Goal: Task Accomplishment & Management: Use online tool/utility

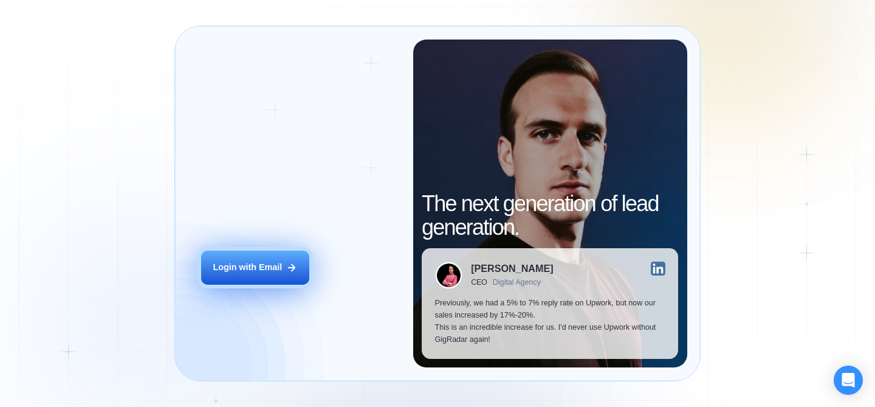
click at [281, 264] on div "Login with Email" at bounding box center [247, 267] width 69 height 12
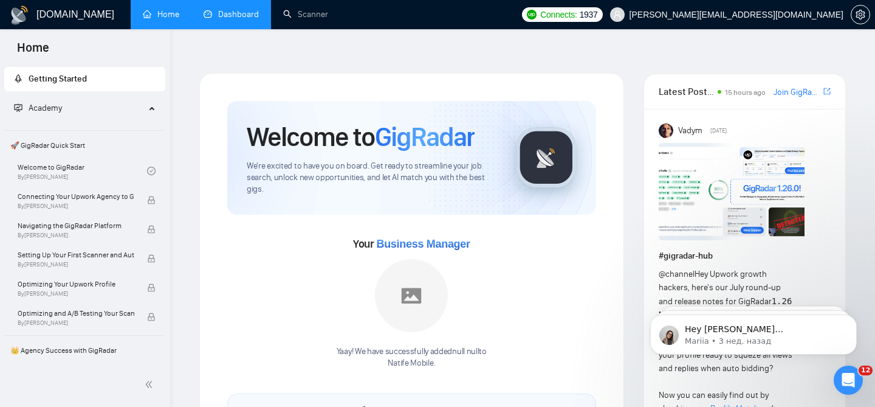
click at [243, 19] on link "Dashboard" at bounding box center [231, 14] width 55 height 10
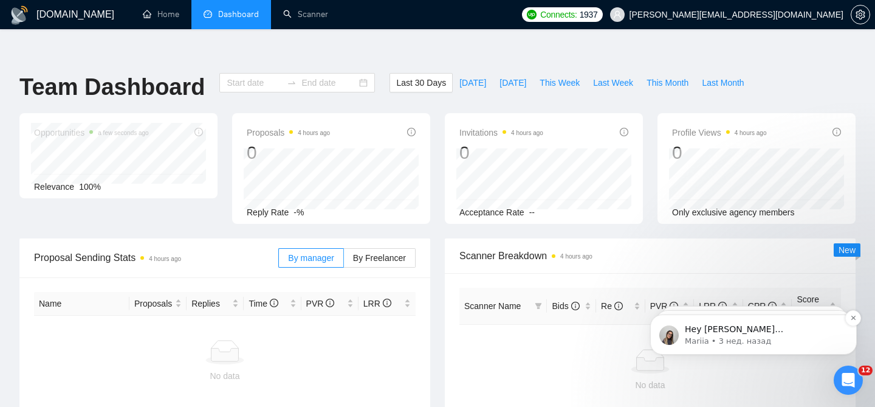
type input "[DATE]"
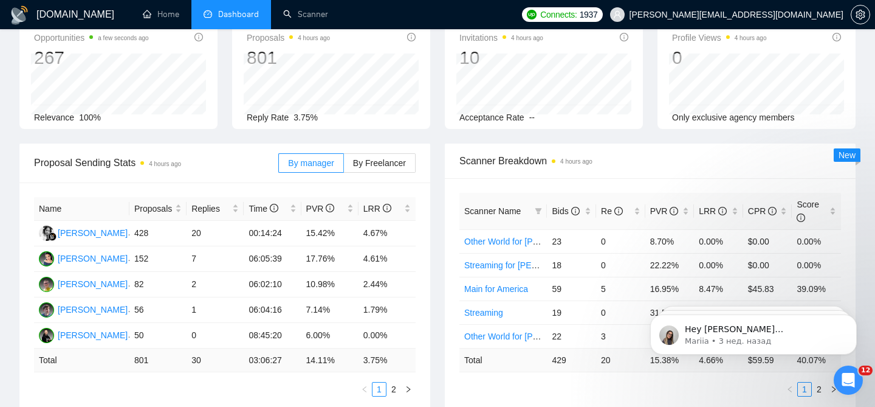
scroll to position [97, 0]
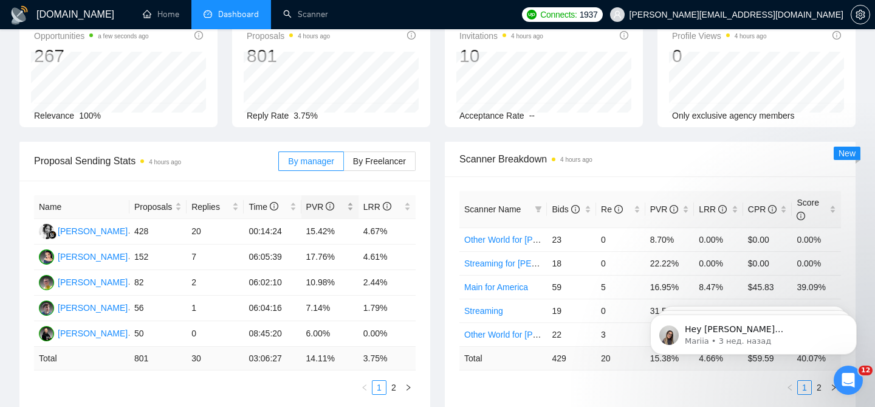
click at [352, 200] on div "PVR" at bounding box center [329, 206] width 47 height 13
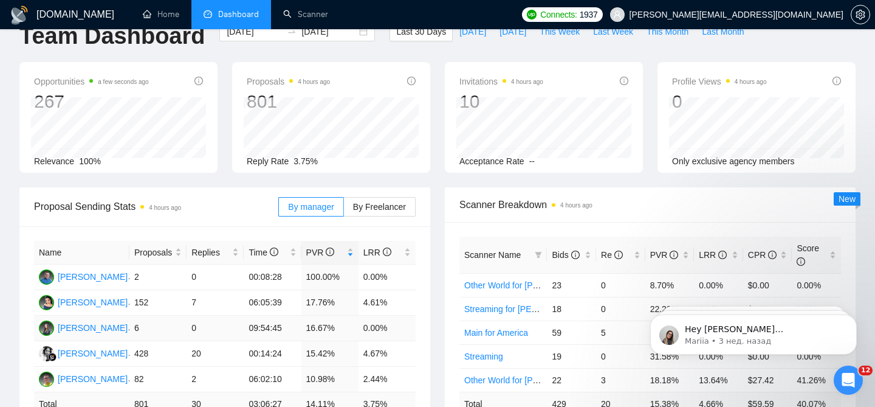
scroll to position [93, 0]
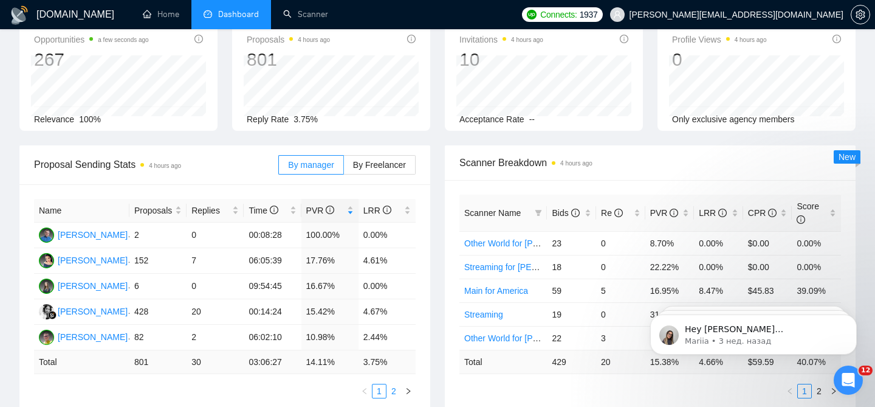
click at [390, 384] on link "2" at bounding box center [393, 390] width 13 height 13
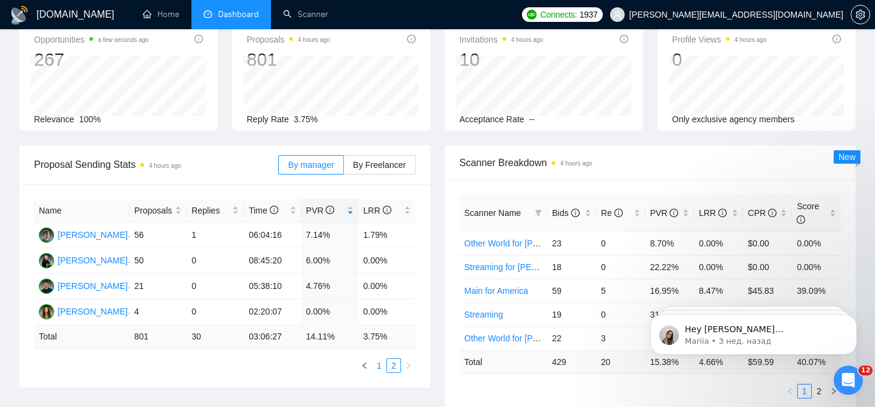
click at [382, 358] on li "1" at bounding box center [379, 365] width 15 height 15
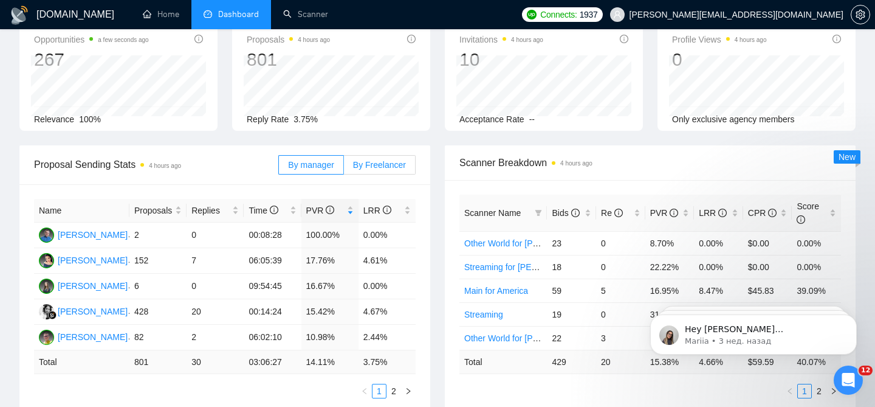
click at [351, 155] on label "By Freelancer" at bounding box center [380, 164] width 72 height 19
click at [344, 168] on input "By Freelancer" at bounding box center [344, 168] width 0 height 0
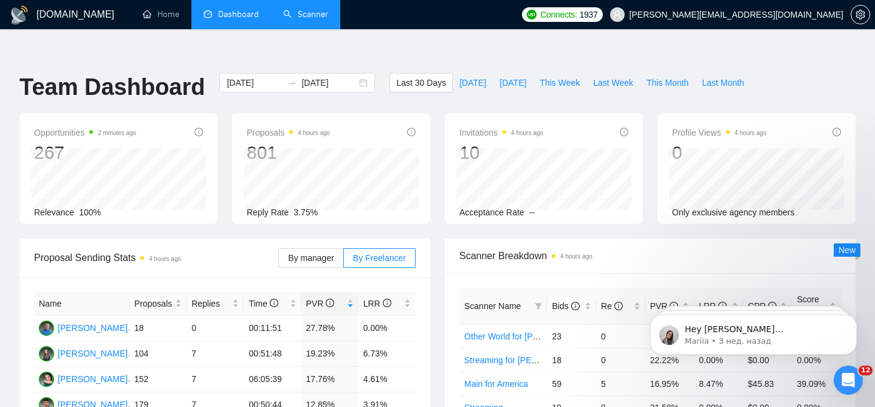
click at [301, 14] on link "Scanner" at bounding box center [305, 14] width 45 height 10
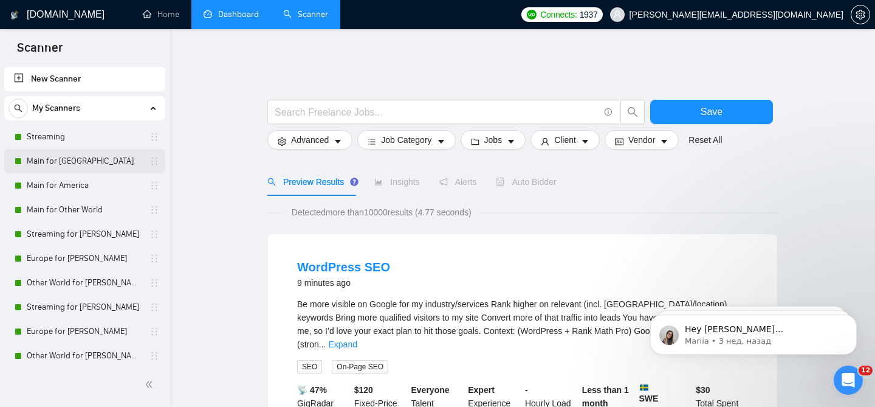
click at [64, 165] on link "Main for [GEOGRAPHIC_DATA]" at bounding box center [84, 161] width 115 height 24
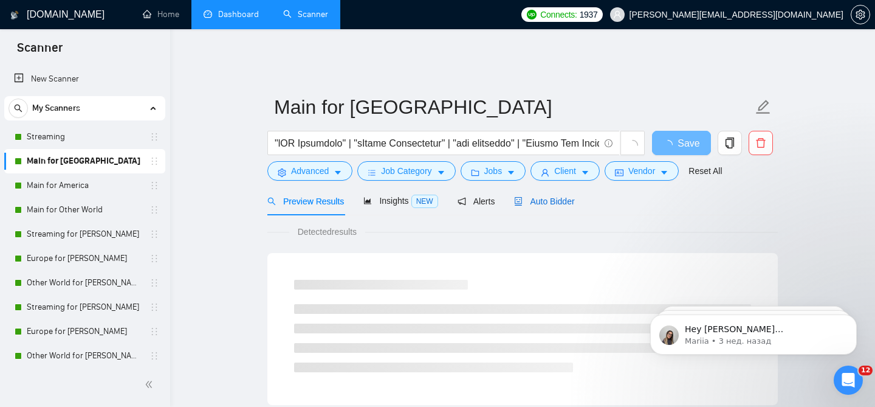
click at [559, 196] on span "Auto Bidder" at bounding box center [544, 201] width 60 height 10
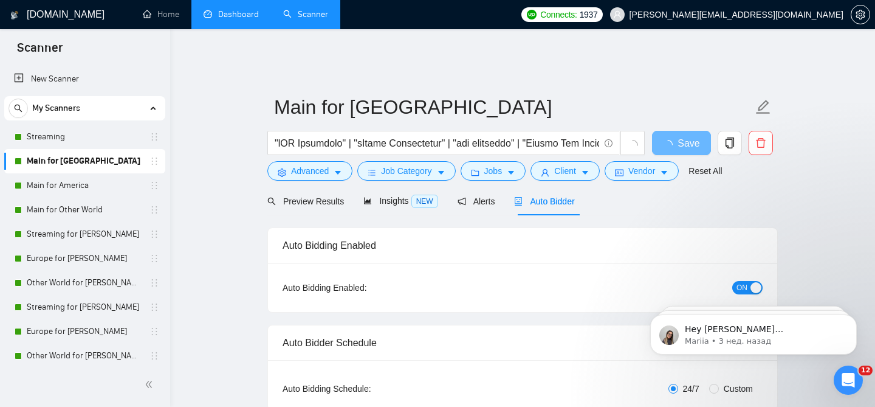
checkbox input "true"
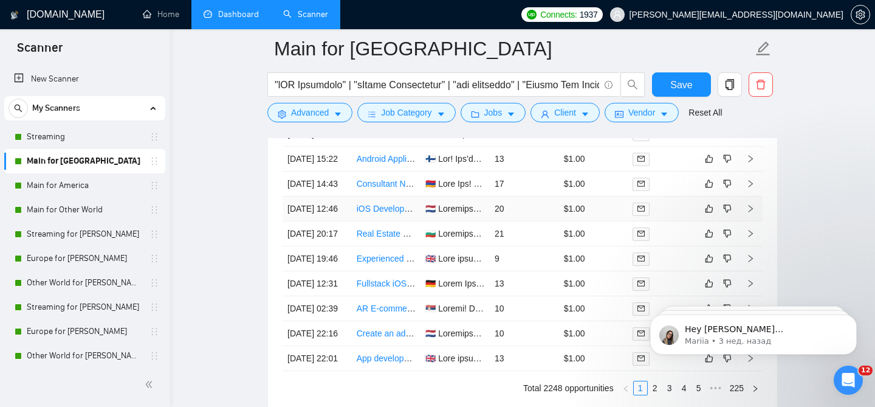
scroll to position [3393, 0]
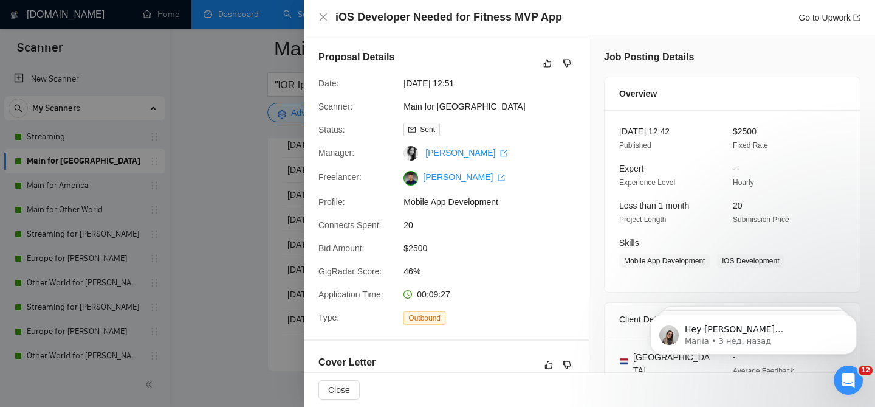
click at [232, 225] on div at bounding box center [437, 203] width 875 height 407
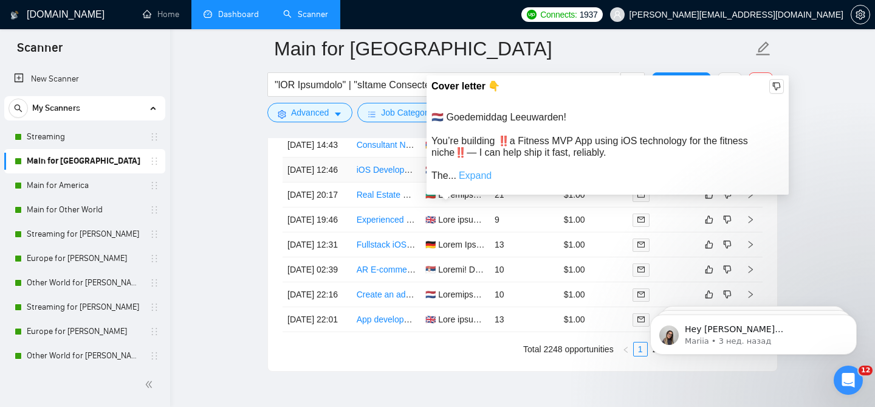
click at [478, 177] on link "Expand" at bounding box center [475, 175] width 33 height 10
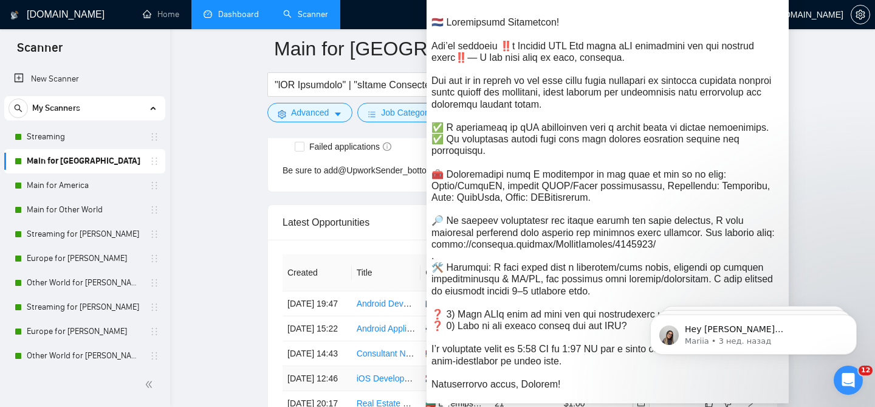
scroll to position [3187, 0]
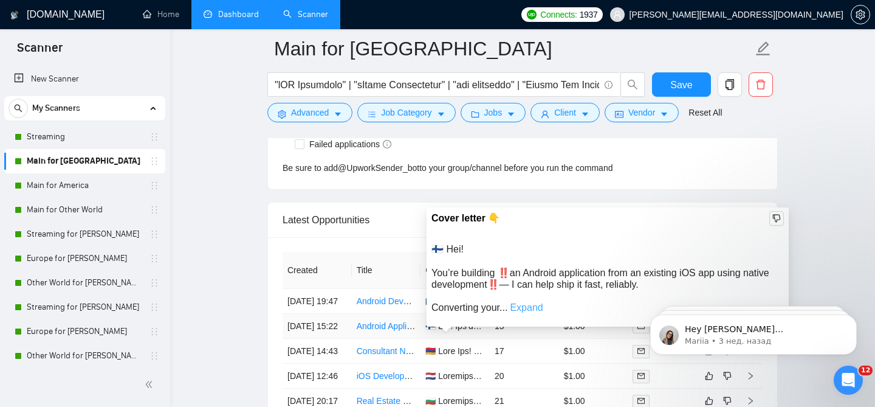
click at [529, 311] on link "Expand" at bounding box center [526, 307] width 33 height 10
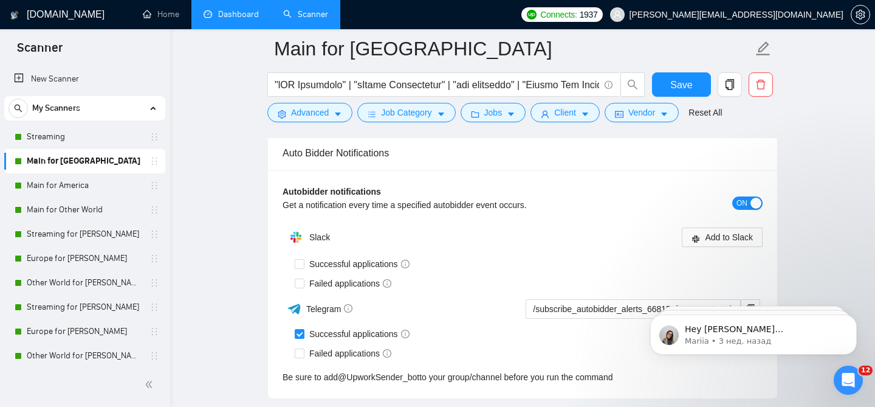
scroll to position [2791, 0]
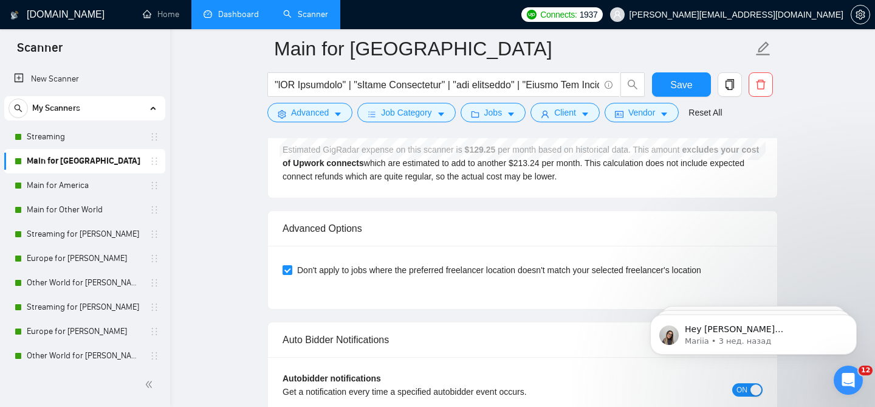
click at [222, 19] on link "Dashboard" at bounding box center [231, 14] width 55 height 10
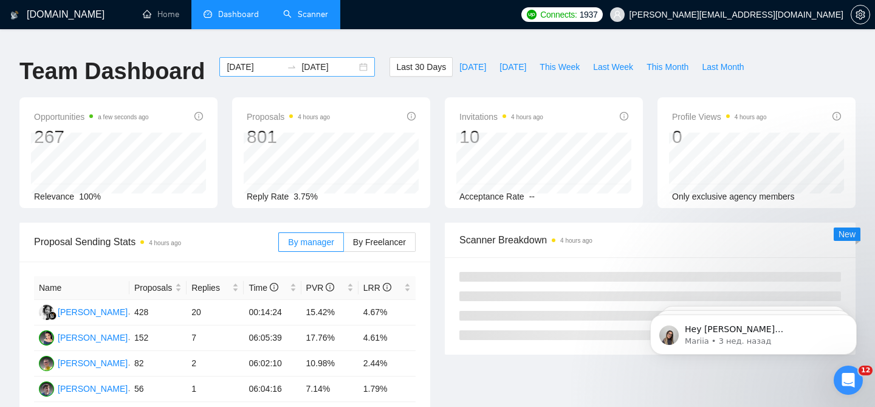
click at [353, 60] on div "[DATE] [DATE]" at bounding box center [297, 66] width 156 height 19
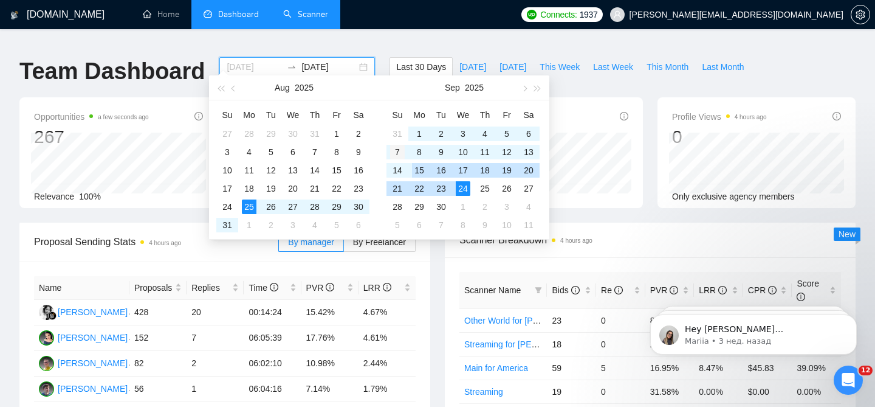
type input "[DATE]"
click at [402, 153] on div "7" at bounding box center [397, 152] width 15 height 15
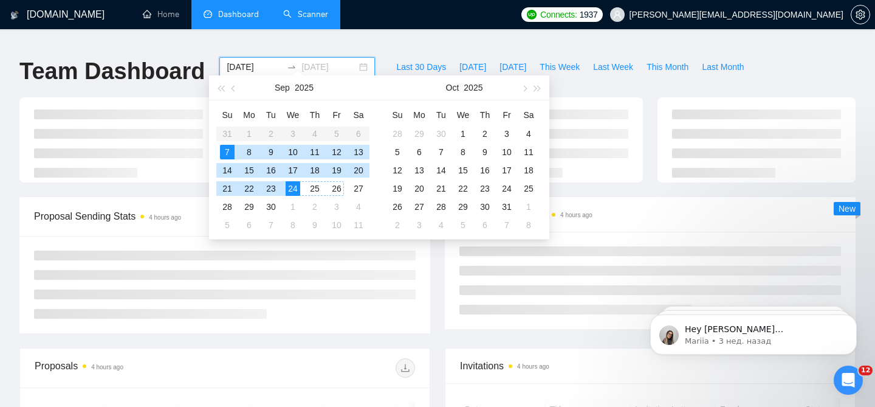
type input "[DATE]"
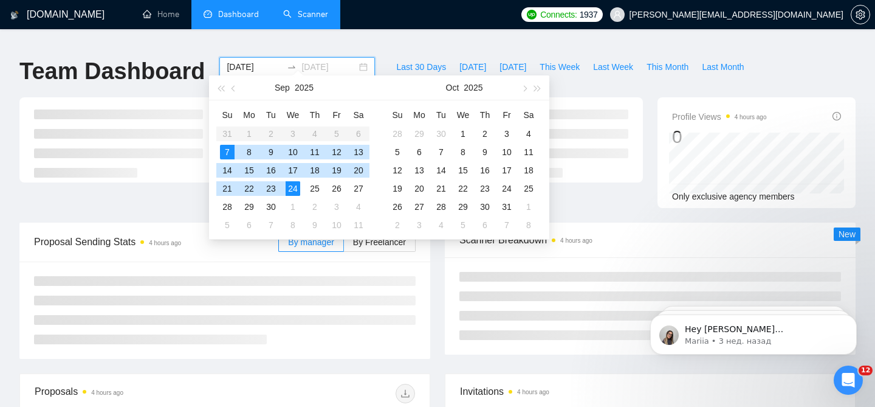
click at [293, 193] on div "24" at bounding box center [293, 188] width 15 height 15
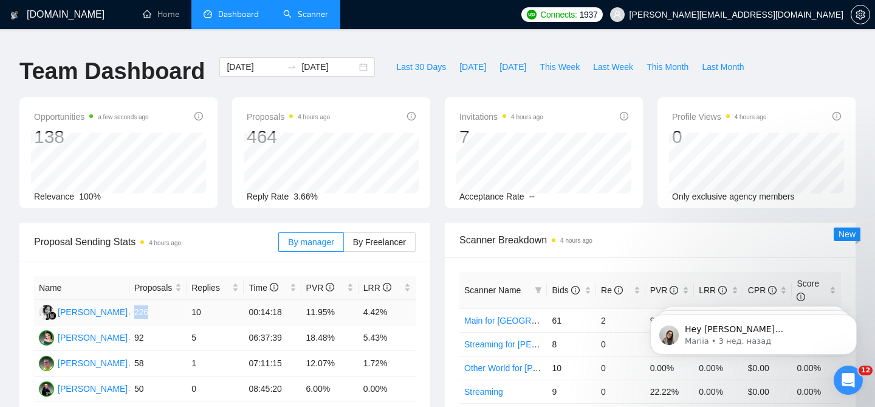
drag, startPoint x: 152, startPoint y: 305, endPoint x: 135, endPoint y: 305, distance: 17.0
click at [135, 305] on td "226" at bounding box center [157, 313] width 57 height 26
click at [353, 58] on div "[DATE] [DATE]" at bounding box center [297, 66] width 156 height 19
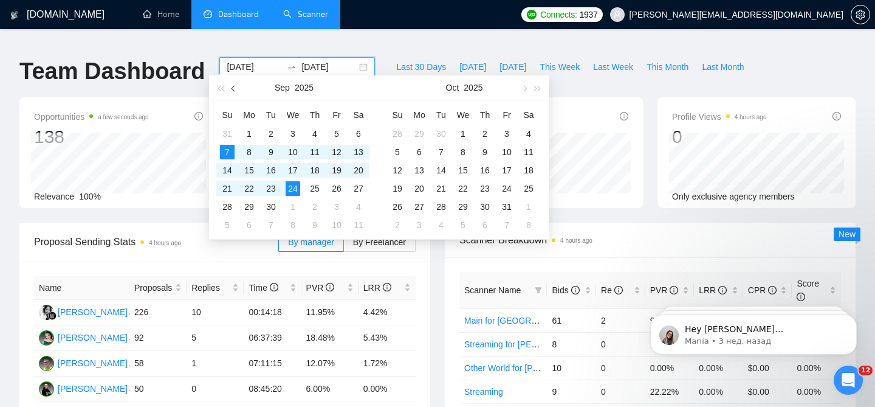
click at [235, 89] on span "button" at bounding box center [235, 88] width 6 height 6
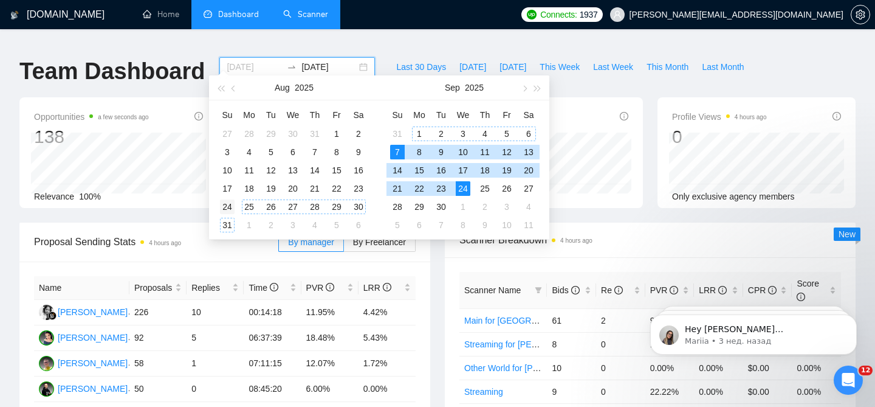
type input "[DATE]"
click at [230, 207] on div "24" at bounding box center [227, 206] width 15 height 15
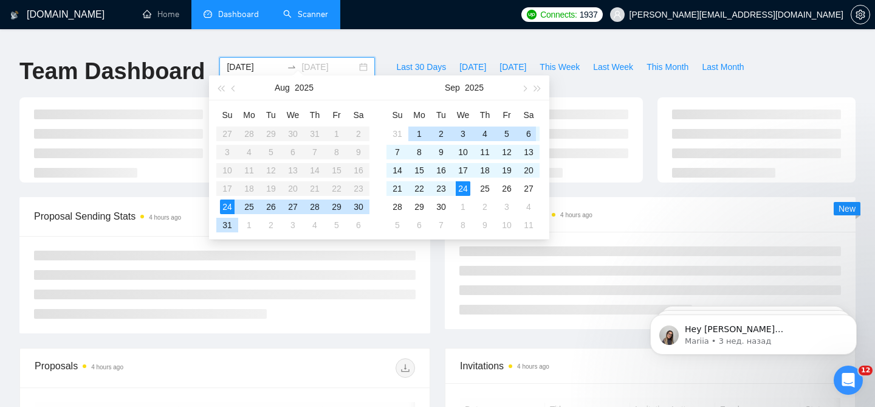
click at [531, 132] on div "6" at bounding box center [528, 133] width 15 height 15
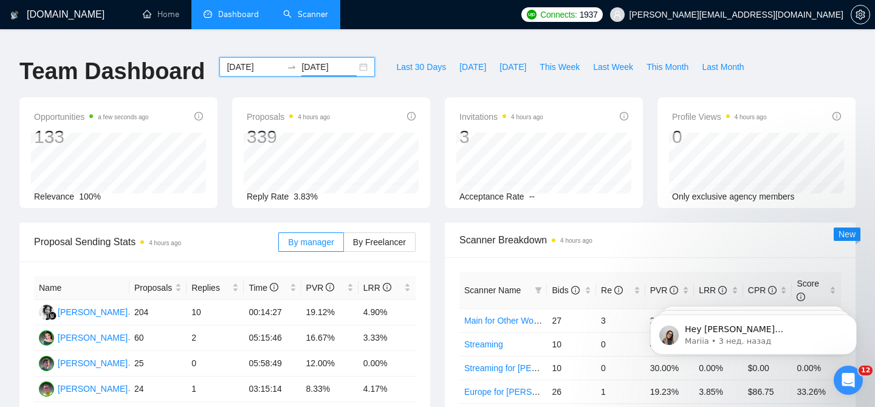
click at [343, 60] on input "[DATE]" at bounding box center [328, 66] width 55 height 13
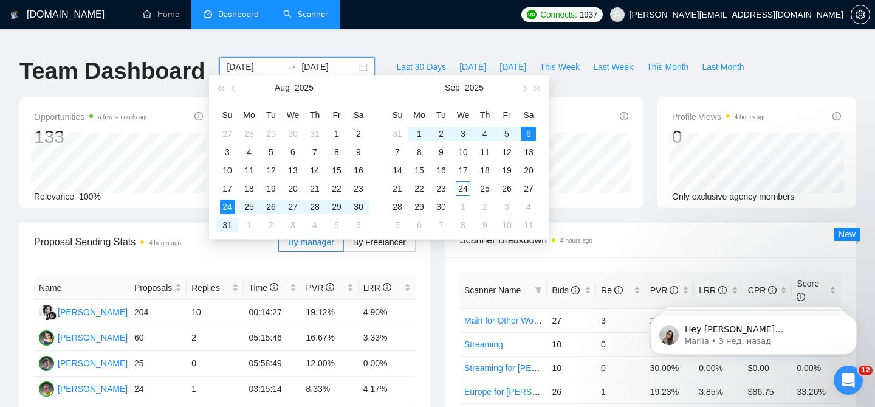
click at [352, 60] on div "[DATE] [DATE]" at bounding box center [297, 66] width 156 height 19
click at [525, 90] on span "button" at bounding box center [524, 88] width 6 height 6
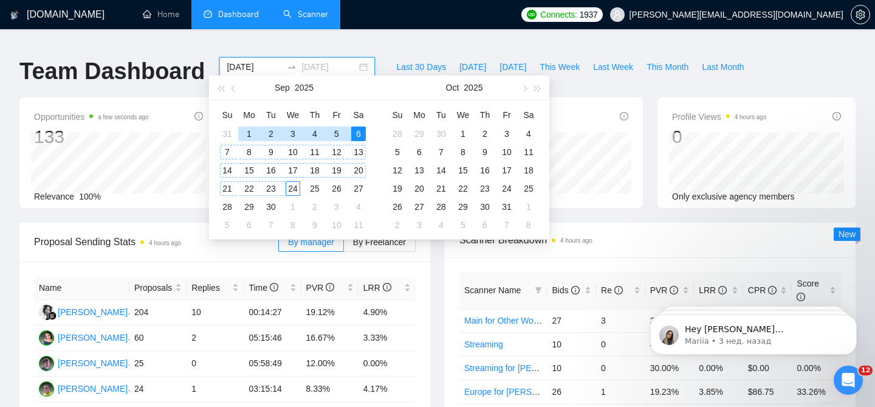
type input "[DATE]"
click at [292, 189] on div "24" at bounding box center [293, 188] width 15 height 15
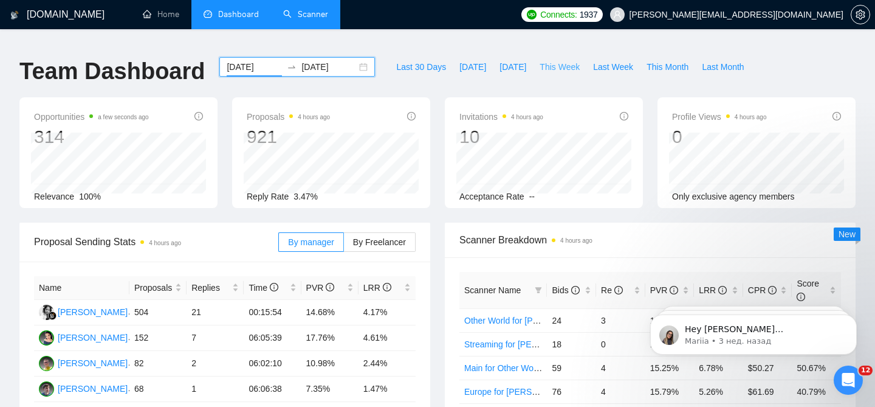
click at [566, 60] on span "This Week" at bounding box center [560, 66] width 40 height 13
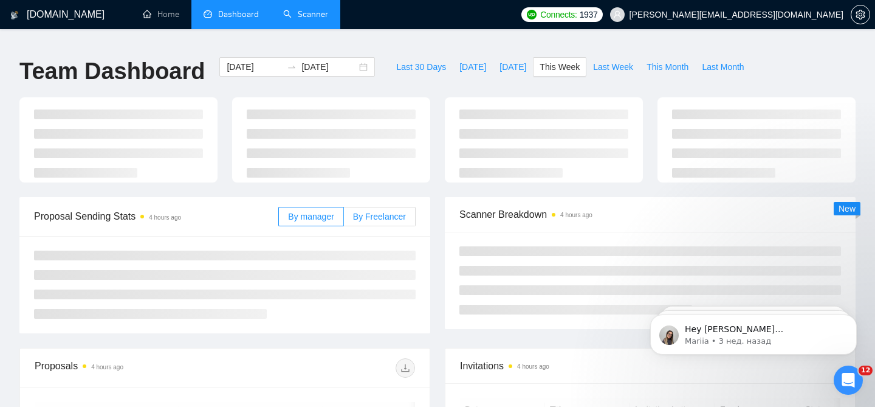
type input "[DATE]"
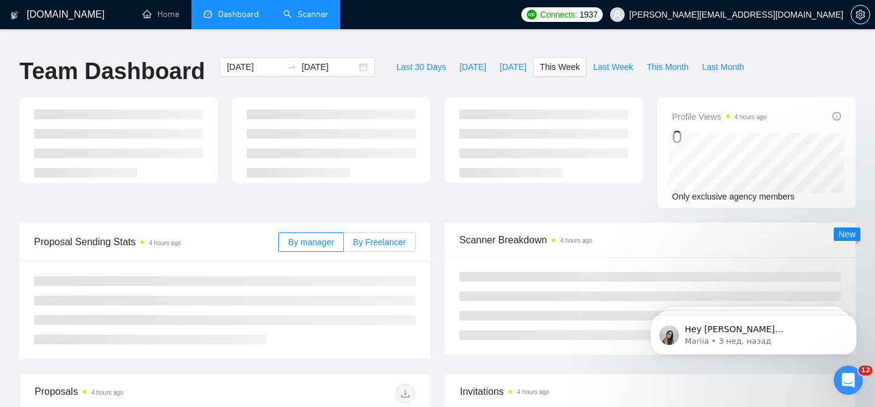
scroll to position [55, 0]
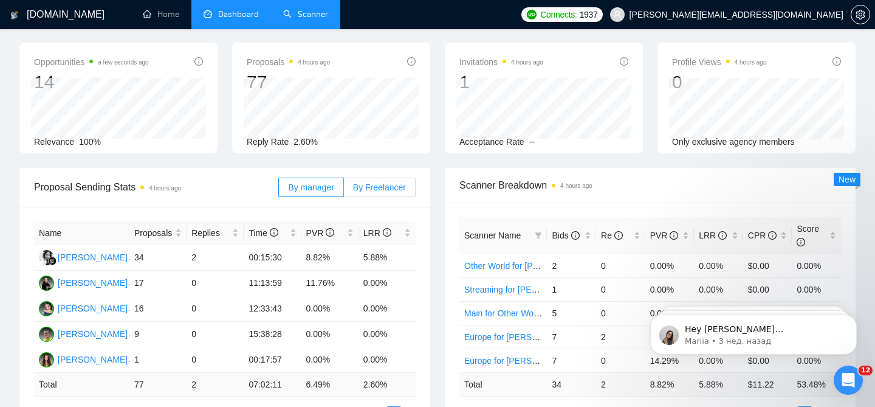
click at [365, 182] on span "By Freelancer" at bounding box center [379, 187] width 53 height 10
click at [344, 190] on input "By Freelancer" at bounding box center [344, 190] width 0 height 0
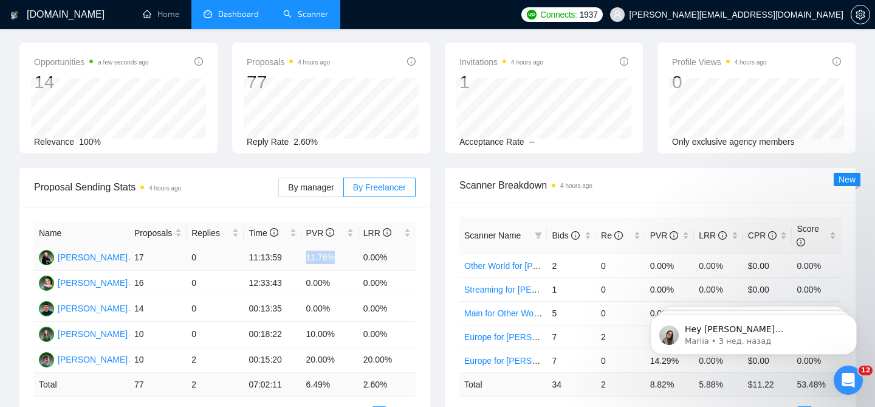
drag, startPoint x: 306, startPoint y: 247, endPoint x: 348, endPoint y: 258, distance: 43.9
click at [347, 258] on td "11.76%" at bounding box center [329, 258] width 57 height 26
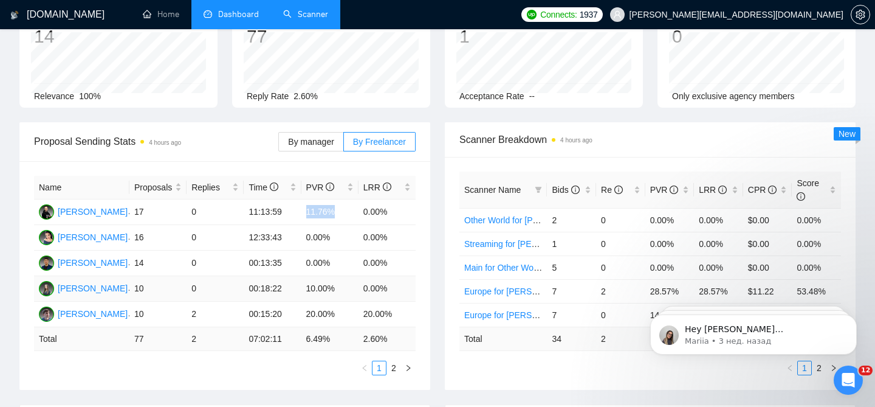
scroll to position [117, 0]
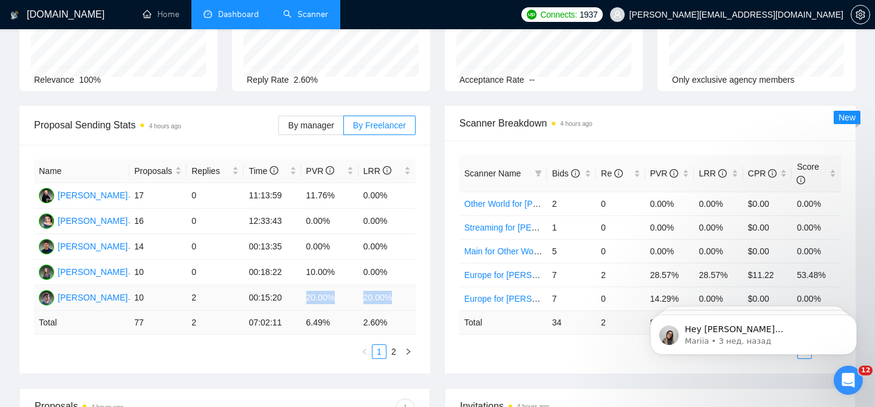
drag, startPoint x: 301, startPoint y: 286, endPoint x: 396, endPoint y: 288, distance: 94.8
click at [395, 287] on tr "[PERSON_NAME] 10 2 00:15:20 20.00% 20.00%" at bounding box center [225, 298] width 382 height 26
drag, startPoint x: 309, startPoint y: 263, endPoint x: 350, endPoint y: 272, distance: 42.3
click at [350, 272] on td "10.00%" at bounding box center [329, 273] width 57 height 26
click at [333, 311] on td "6.49 %" at bounding box center [329, 323] width 57 height 24
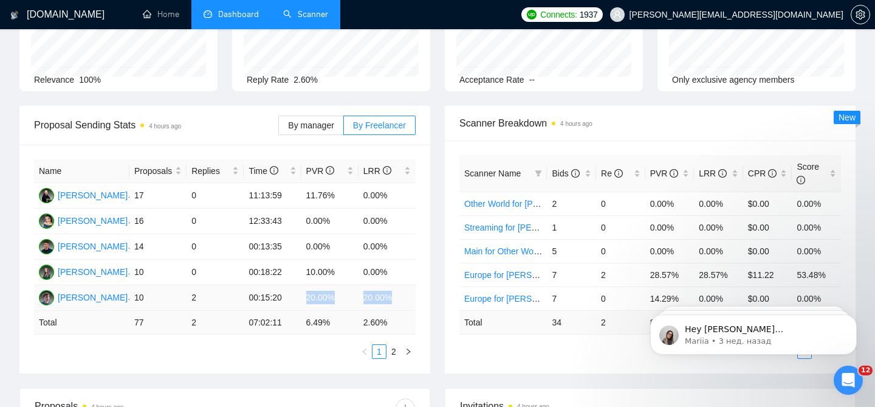
drag, startPoint x: 304, startPoint y: 287, endPoint x: 395, endPoint y: 289, distance: 91.2
click at [395, 289] on tr "[PERSON_NAME] 10 2 00:15:20 20.00% 20.00%" at bounding box center [225, 298] width 382 height 26
click at [309, 286] on td "20.00%" at bounding box center [329, 298] width 57 height 26
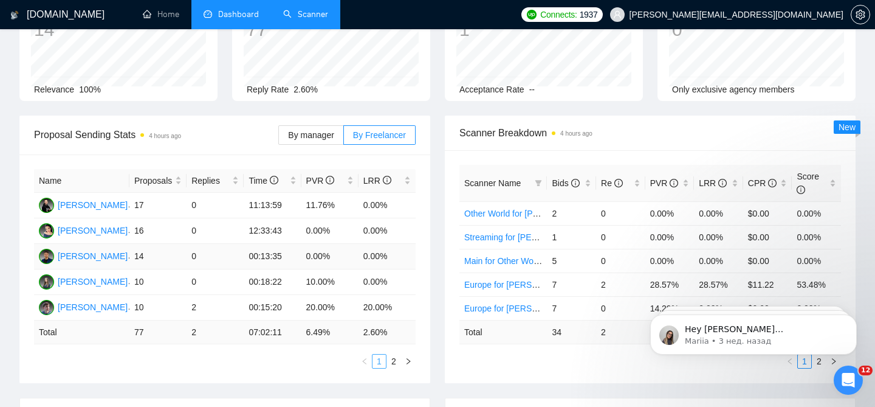
scroll to position [111, 0]
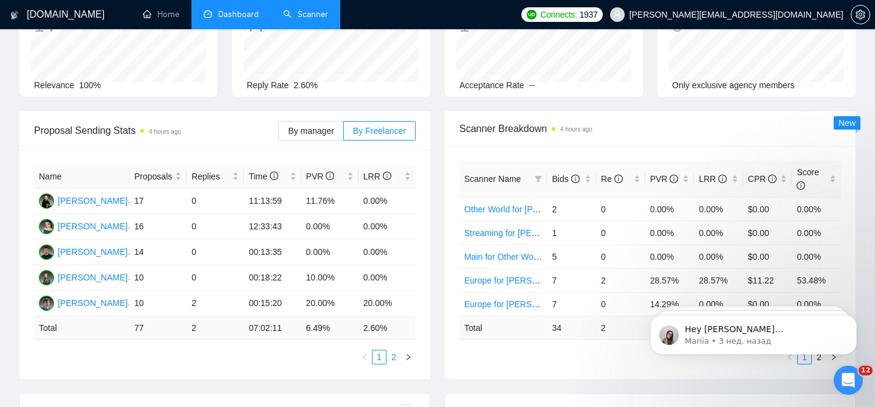
click at [395, 351] on link "2" at bounding box center [393, 356] width 13 height 13
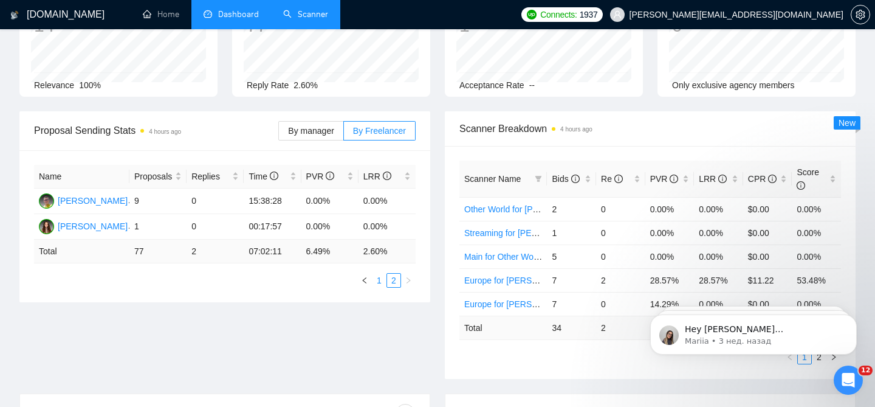
click at [384, 273] on link "1" at bounding box center [379, 279] width 13 height 13
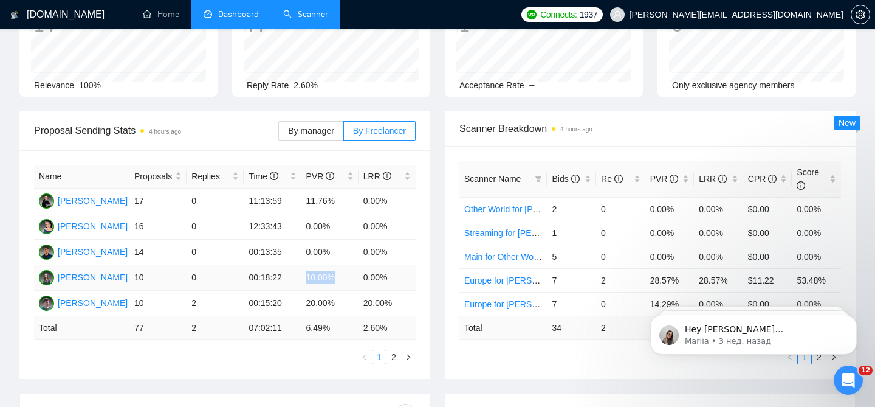
drag, startPoint x: 303, startPoint y: 268, endPoint x: 343, endPoint y: 273, distance: 39.8
click at [343, 273] on td "10.00%" at bounding box center [329, 278] width 57 height 26
drag, startPoint x: 362, startPoint y: 267, endPoint x: 399, endPoint y: 272, distance: 37.3
click at [398, 272] on td "0.00%" at bounding box center [387, 278] width 57 height 26
drag, startPoint x: 302, startPoint y: 239, endPoint x: 394, endPoint y: 245, distance: 92.6
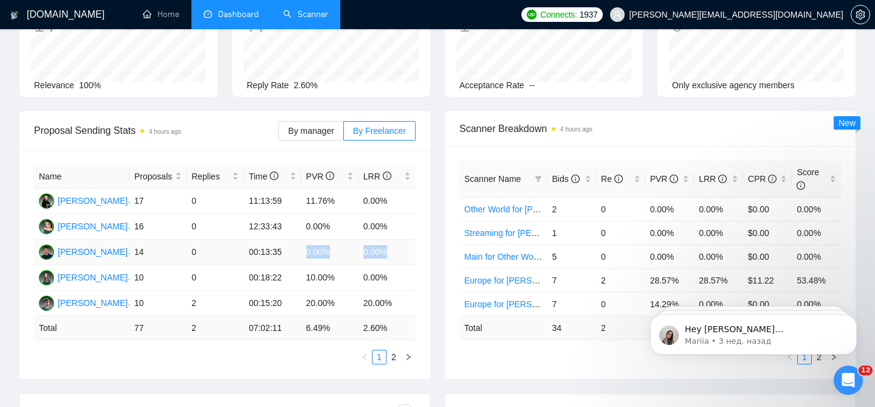
click at [394, 245] on tr "[PERSON_NAME] 14 0 00:13:35 0.00% 0.00%" at bounding box center [225, 252] width 382 height 26
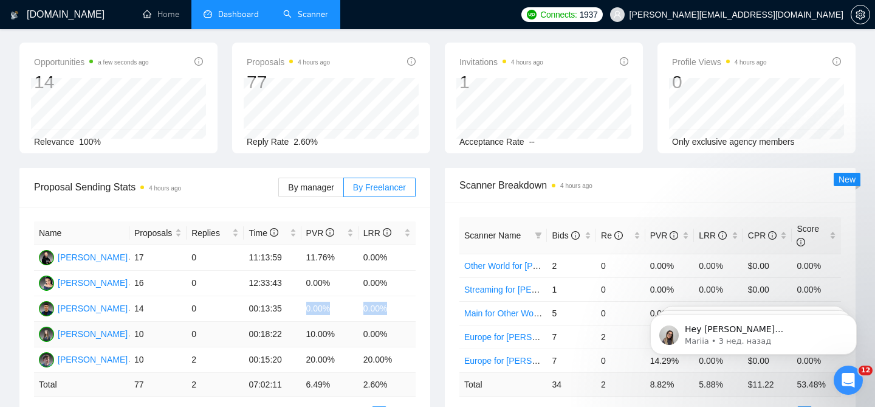
scroll to position [74, 0]
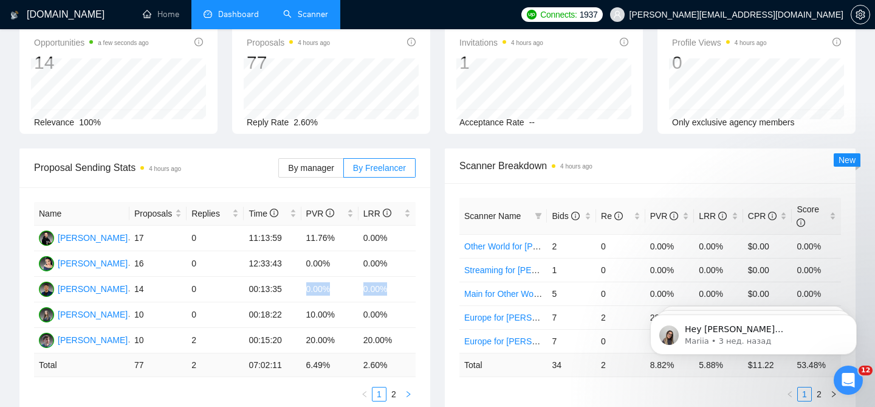
click at [402, 391] on button "button" at bounding box center [408, 394] width 15 height 15
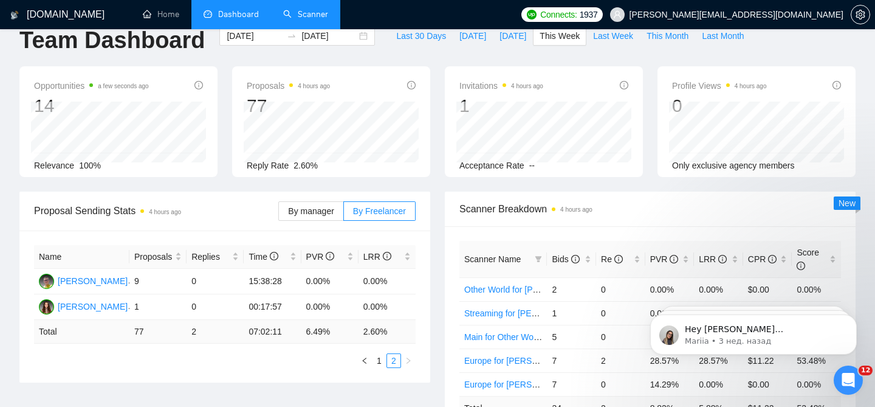
scroll to position [0, 0]
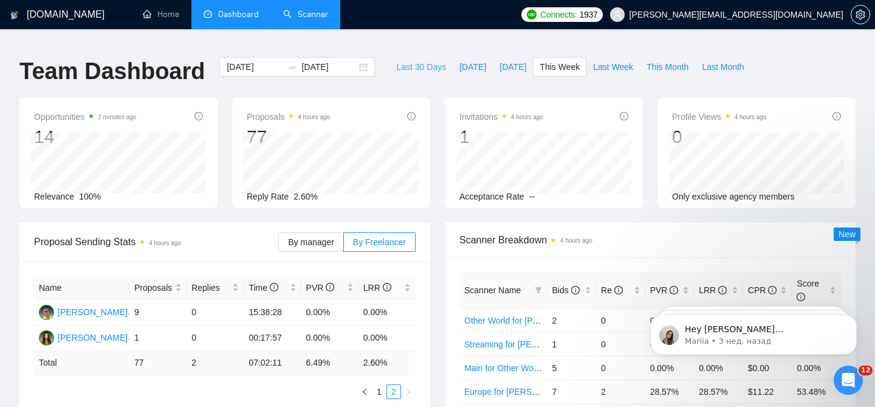
click at [414, 60] on span "Last 30 Days" at bounding box center [421, 66] width 50 height 13
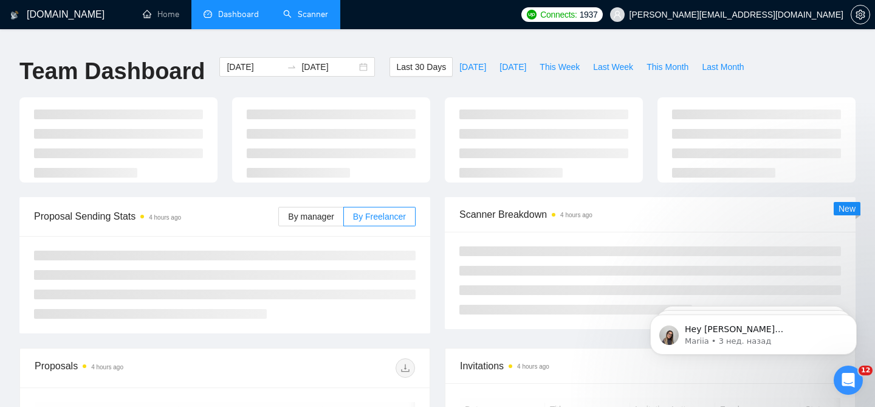
type input "[DATE]"
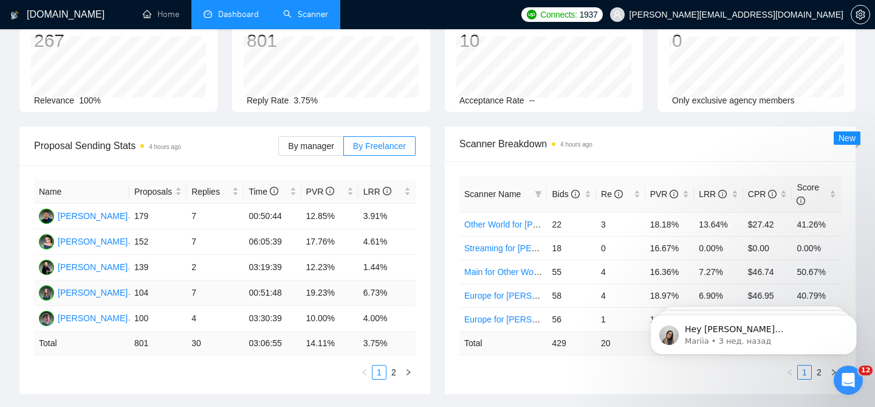
scroll to position [99, 0]
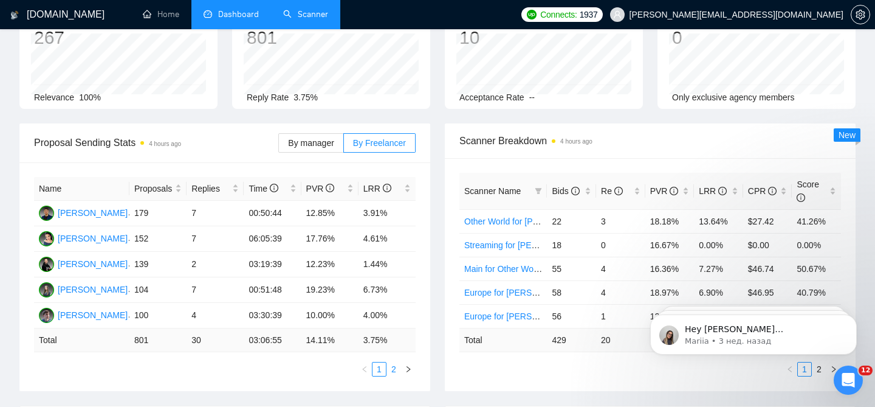
click at [392, 365] on link "2" at bounding box center [393, 368] width 13 height 13
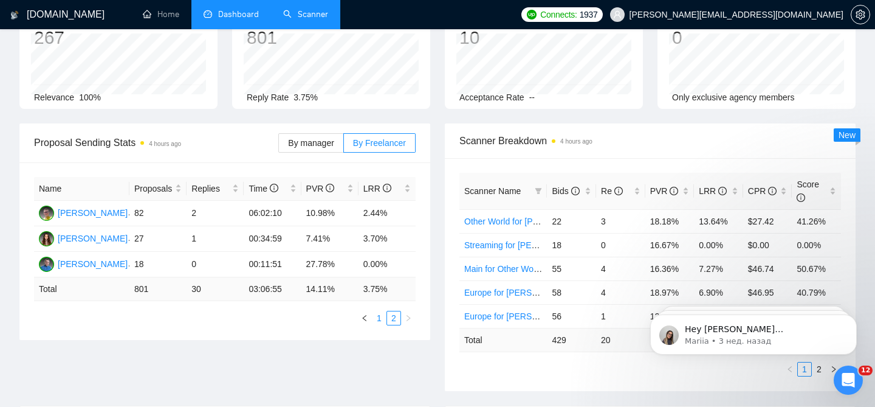
click at [379, 311] on link "1" at bounding box center [379, 317] width 13 height 13
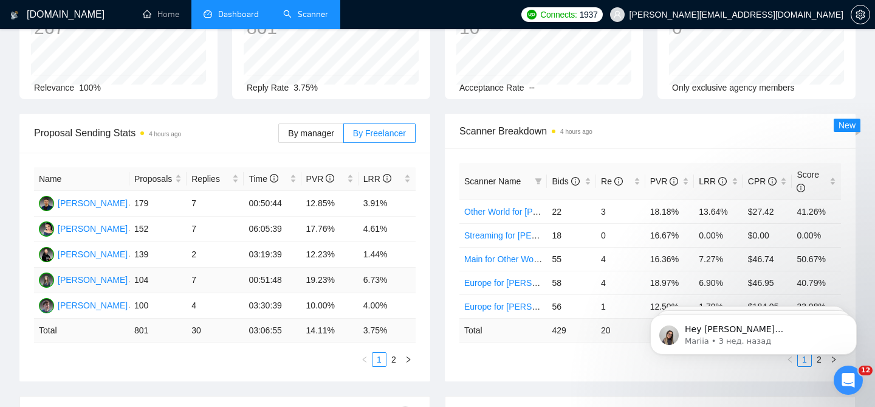
scroll to position [114, 0]
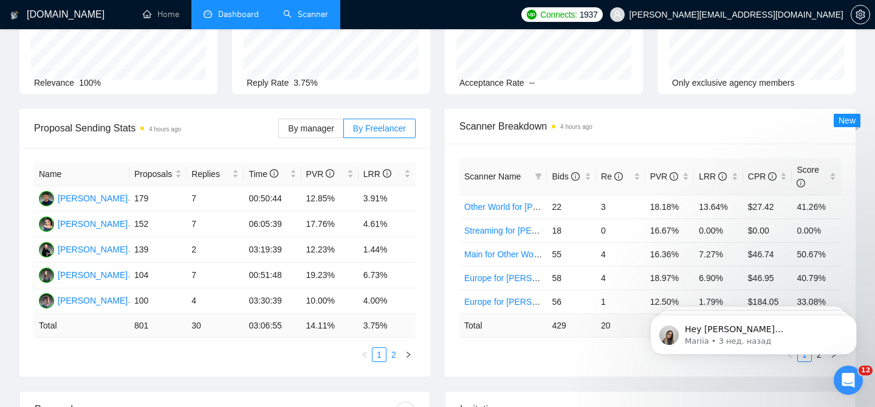
click at [391, 348] on link "2" at bounding box center [393, 354] width 13 height 13
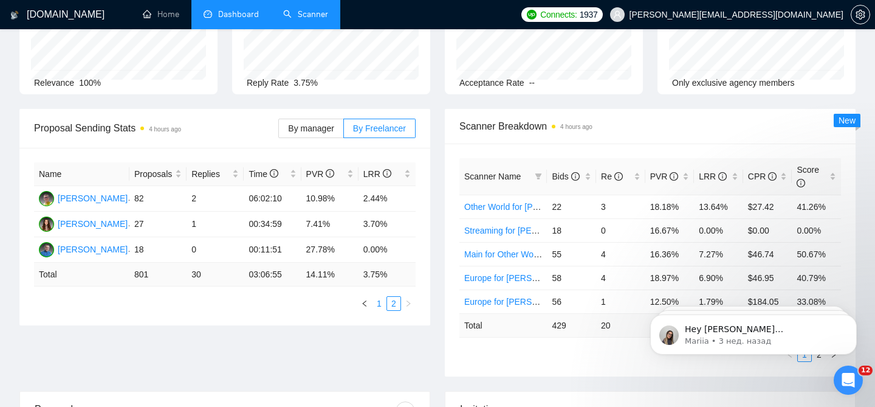
click at [384, 297] on link "1" at bounding box center [379, 303] width 13 height 13
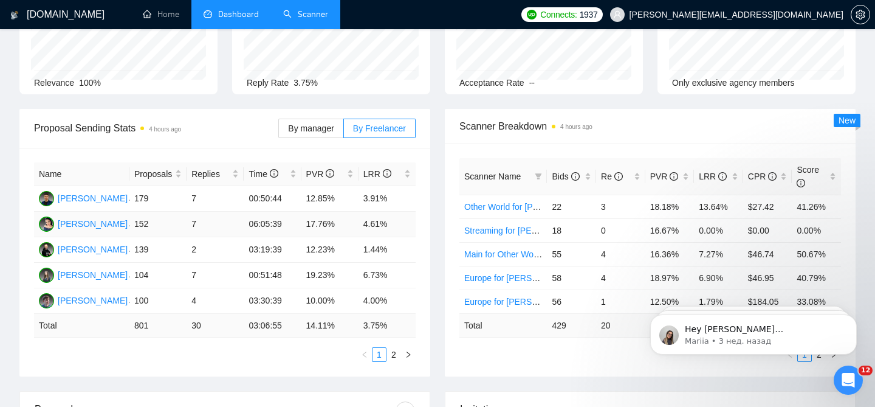
drag, startPoint x: 126, startPoint y: 216, endPoint x: 299, endPoint y: 214, distance: 172.6
click at [299, 214] on tr "[PERSON_NAME] 152 7 06:05:39 17.76% 4.61%" at bounding box center [225, 225] width 382 height 26
click at [353, 212] on td "17.76%" at bounding box center [329, 225] width 57 height 26
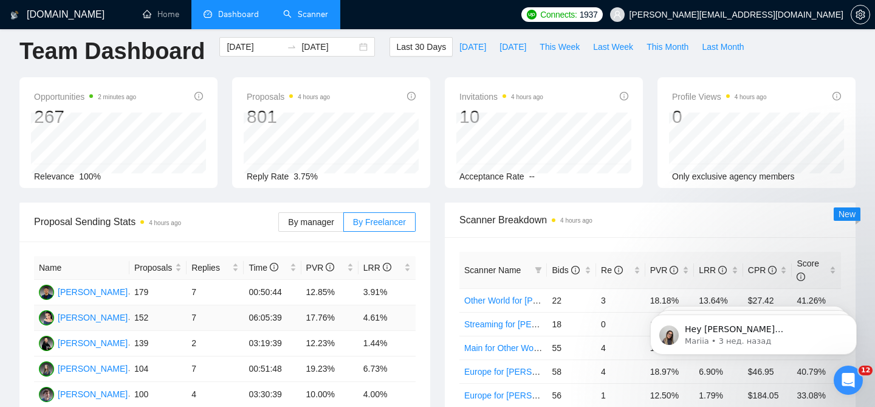
scroll to position [0, 0]
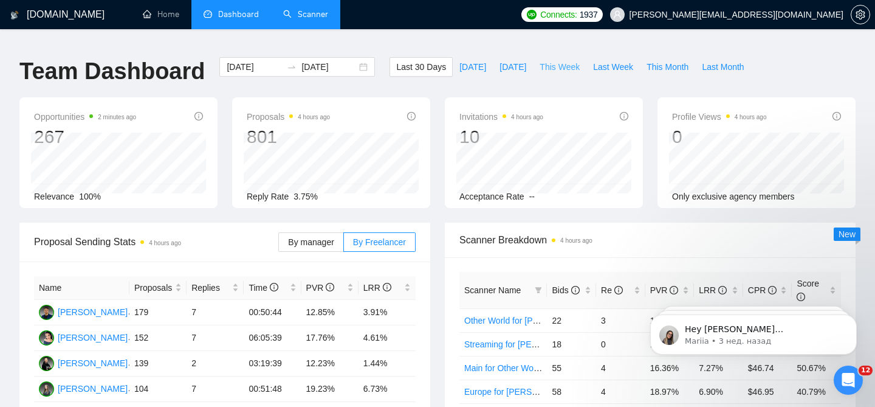
click at [572, 60] on span "This Week" at bounding box center [560, 66] width 40 height 13
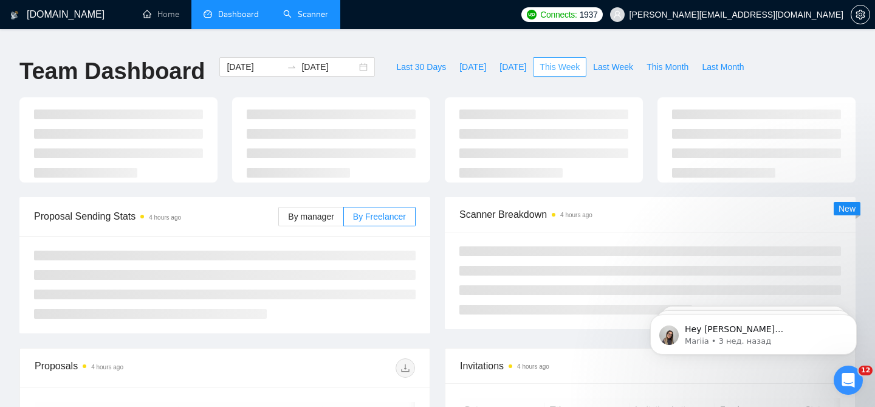
type input "[DATE]"
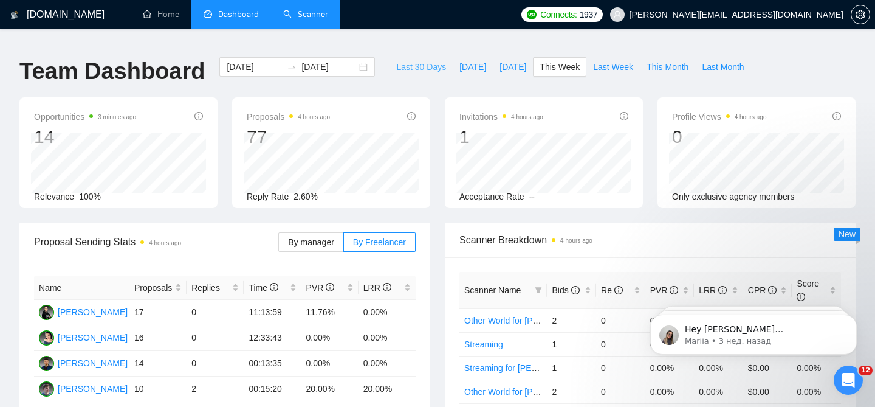
click at [417, 61] on span "Last 30 Days" at bounding box center [421, 66] width 50 height 13
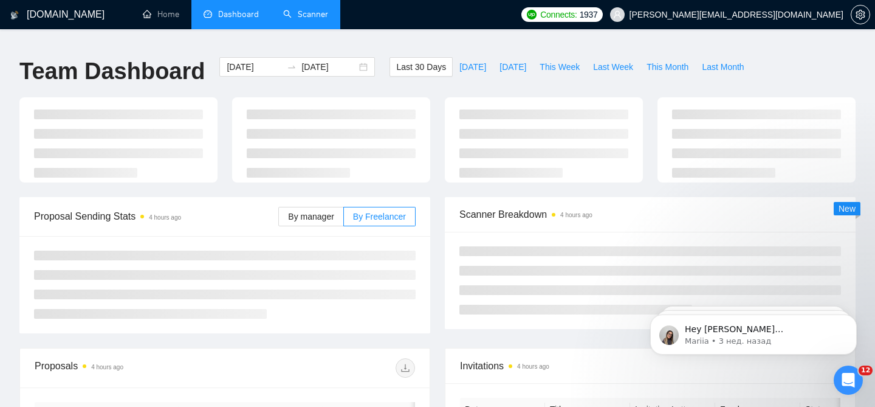
type input "[DATE]"
